Goal: Transaction & Acquisition: Download file/media

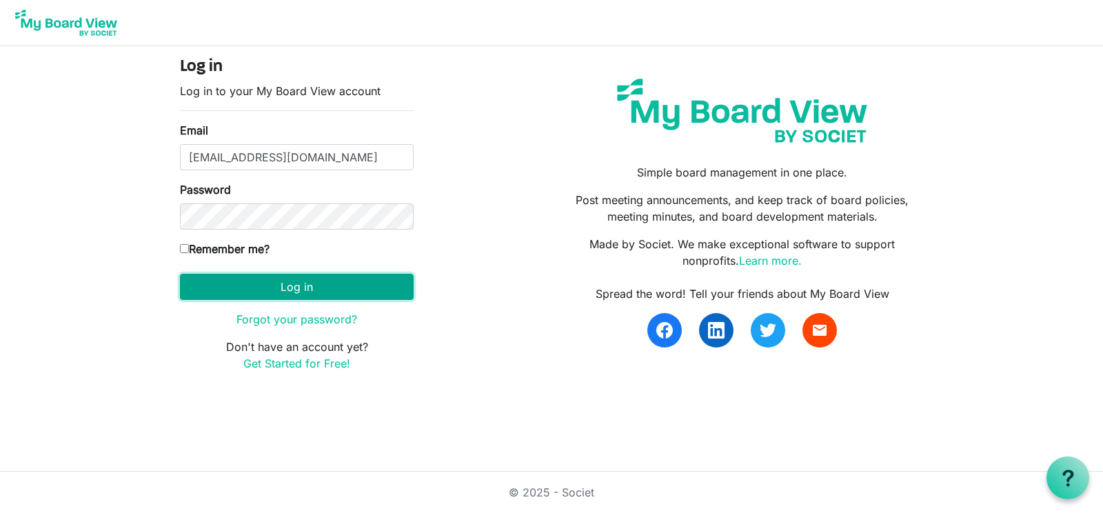
click at [287, 274] on button "Log in" at bounding box center [297, 287] width 234 height 26
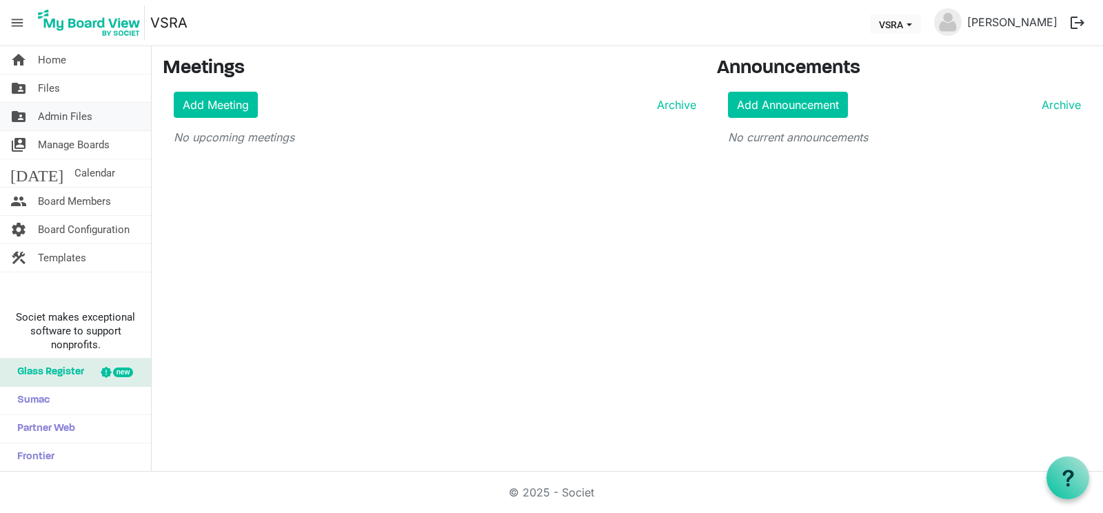
click at [90, 108] on span "Admin Files" at bounding box center [65, 117] width 54 height 28
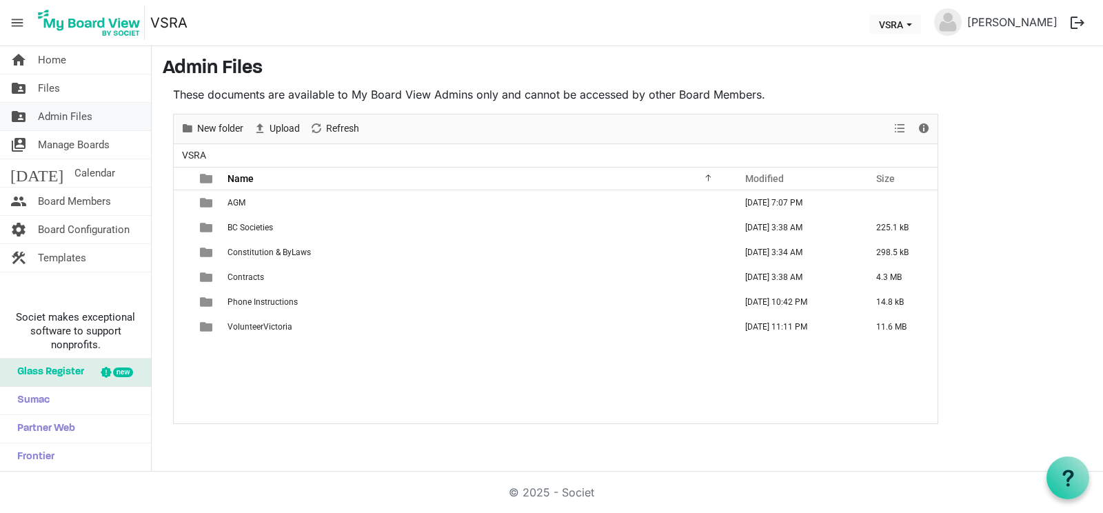
click at [46, 112] on span "Admin Files" at bounding box center [65, 117] width 54 height 28
click at [43, 86] on span "Files" at bounding box center [49, 88] width 22 height 28
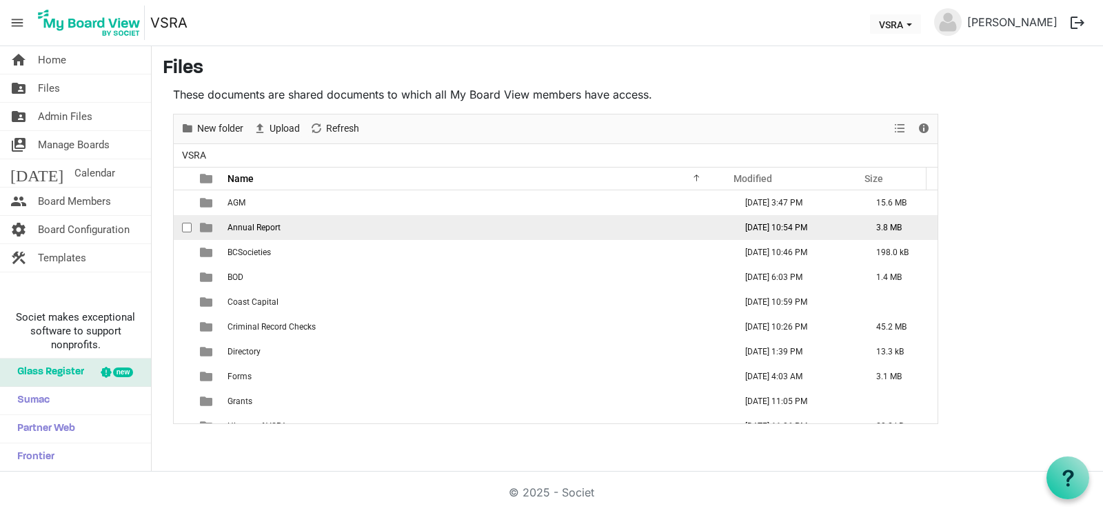
click at [261, 227] on span "Annual Report" at bounding box center [254, 228] width 53 height 10
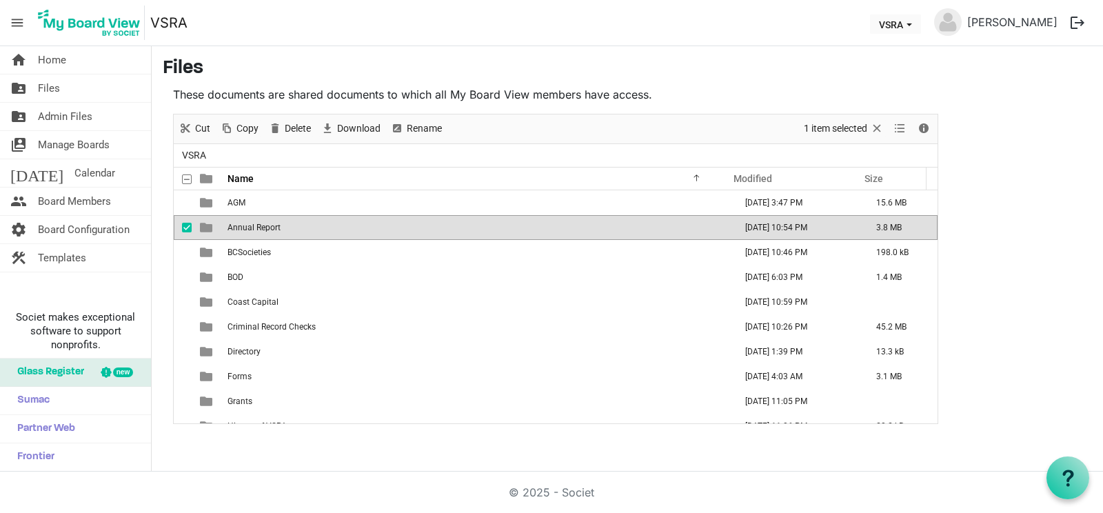
click at [261, 227] on span "Annual Report" at bounding box center [254, 228] width 53 height 10
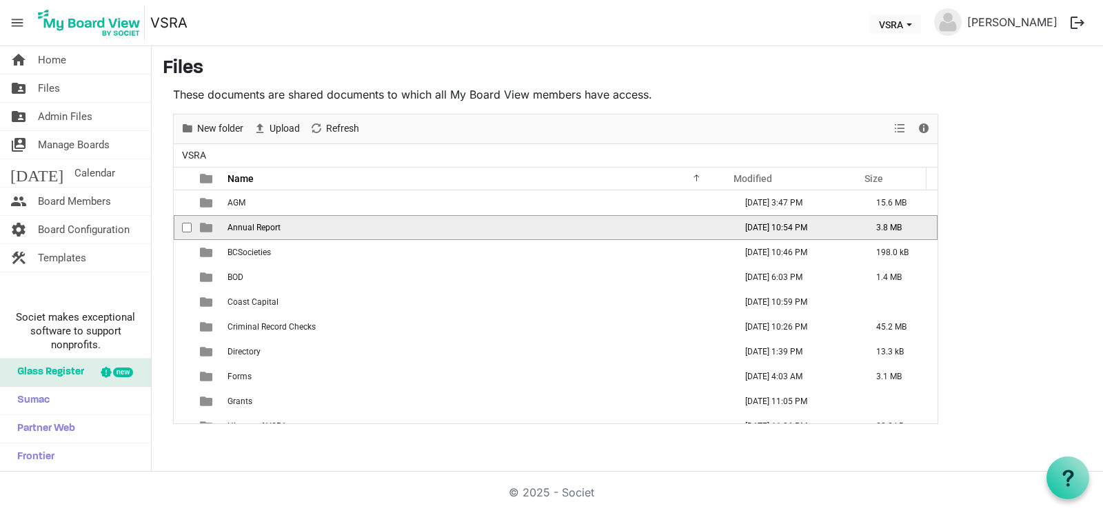
click at [261, 227] on span "Annual Report" at bounding box center [254, 228] width 53 height 10
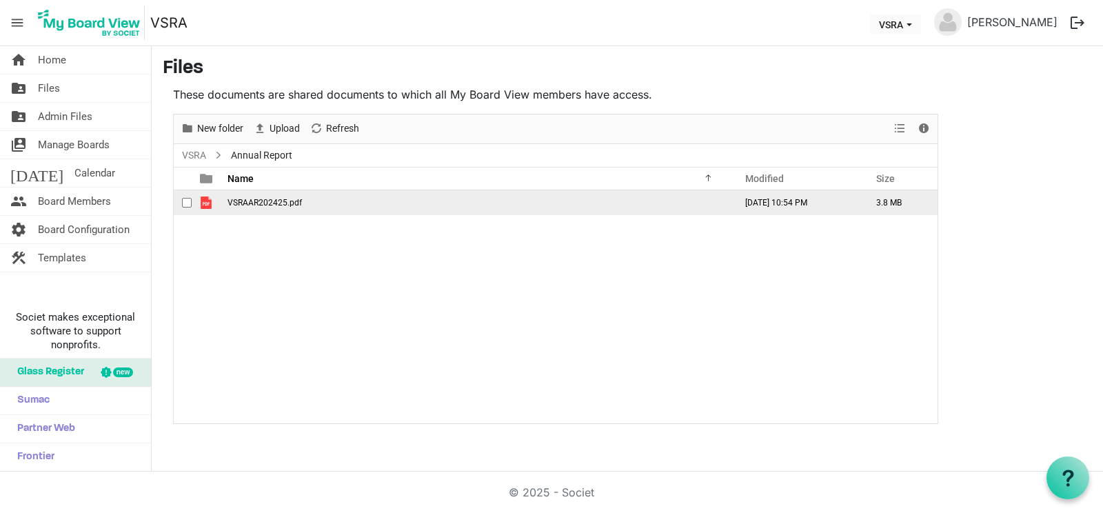
click at [263, 199] on span "VSRAAR202425.pdf" at bounding box center [265, 203] width 74 height 10
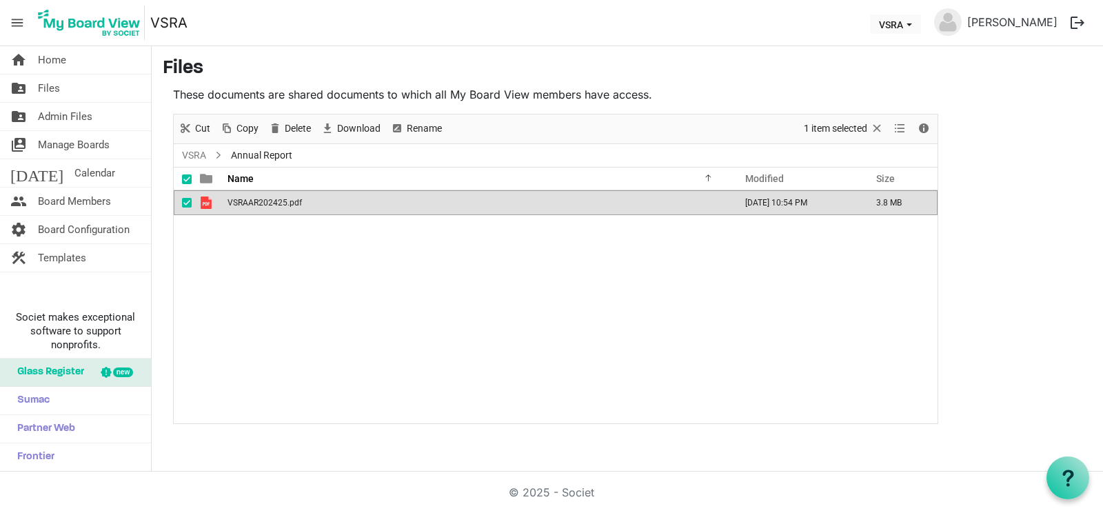
click at [263, 199] on span "VSRAAR202425.pdf" at bounding box center [265, 203] width 74 height 10
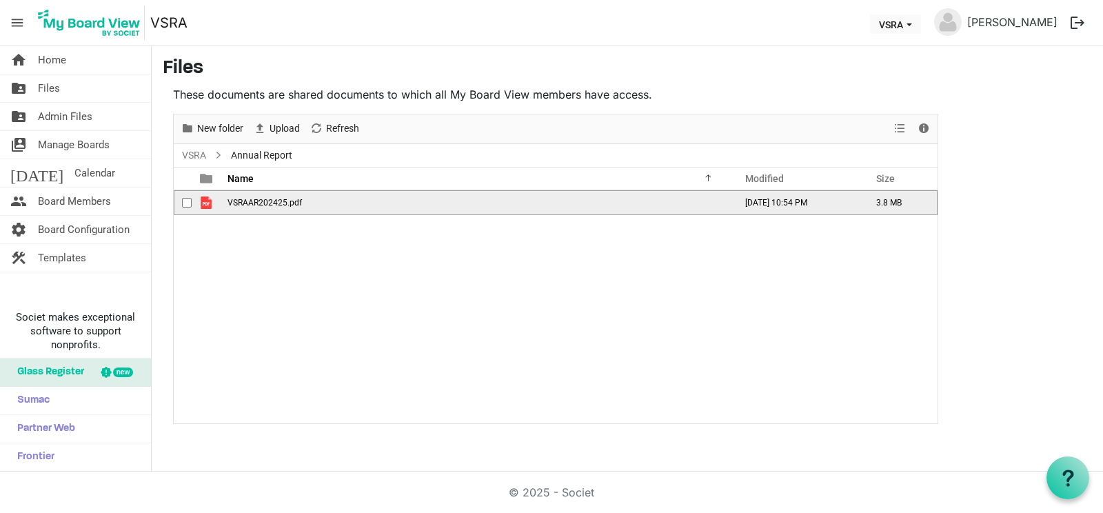
click at [203, 198] on span "is template cell column header type" at bounding box center [206, 202] width 12 height 12
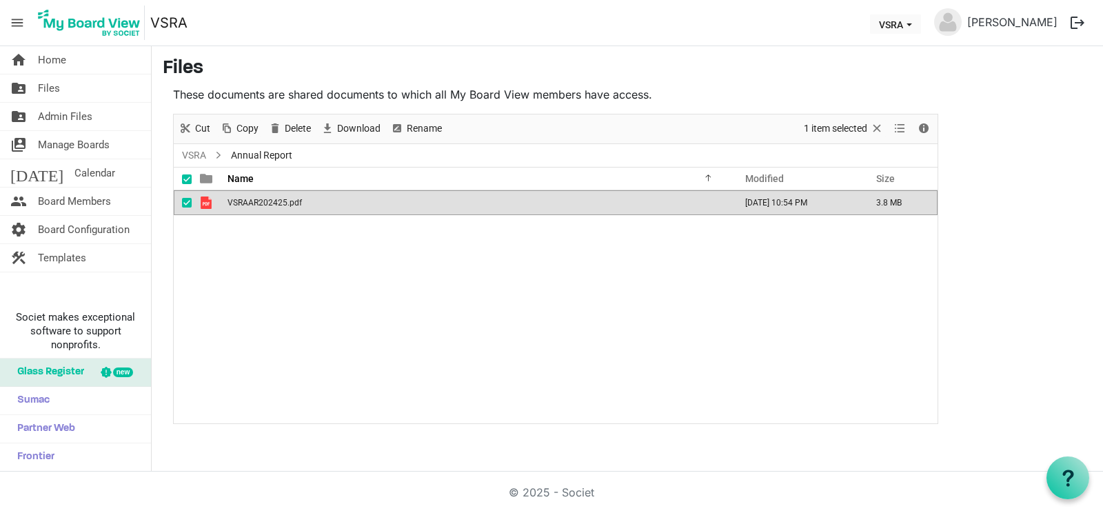
click at [203, 199] on span "is template cell column header type" at bounding box center [206, 202] width 12 height 12
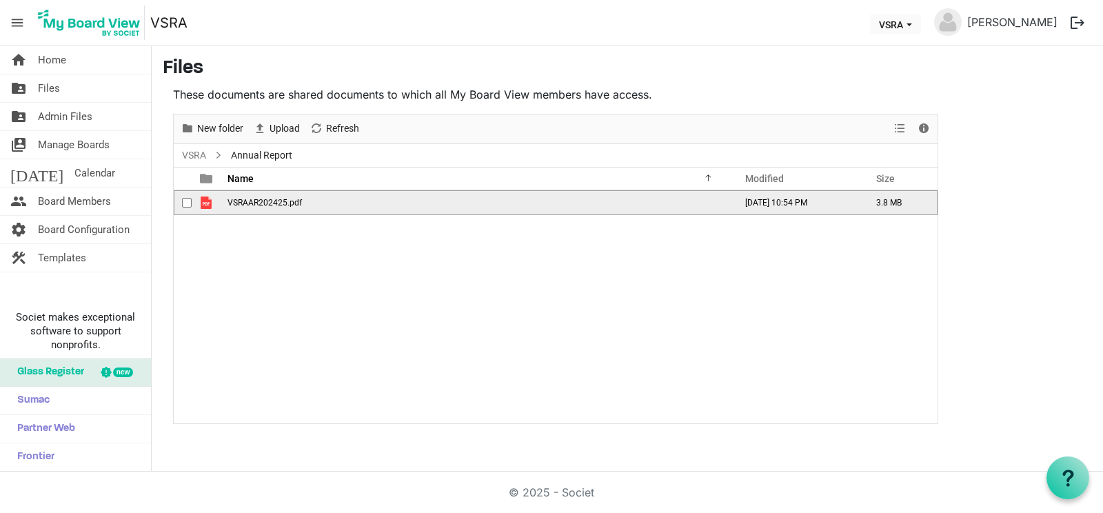
click at [203, 199] on span "is template cell column header type" at bounding box center [206, 202] width 12 height 12
